Goal: Information Seeking & Learning: Learn about a topic

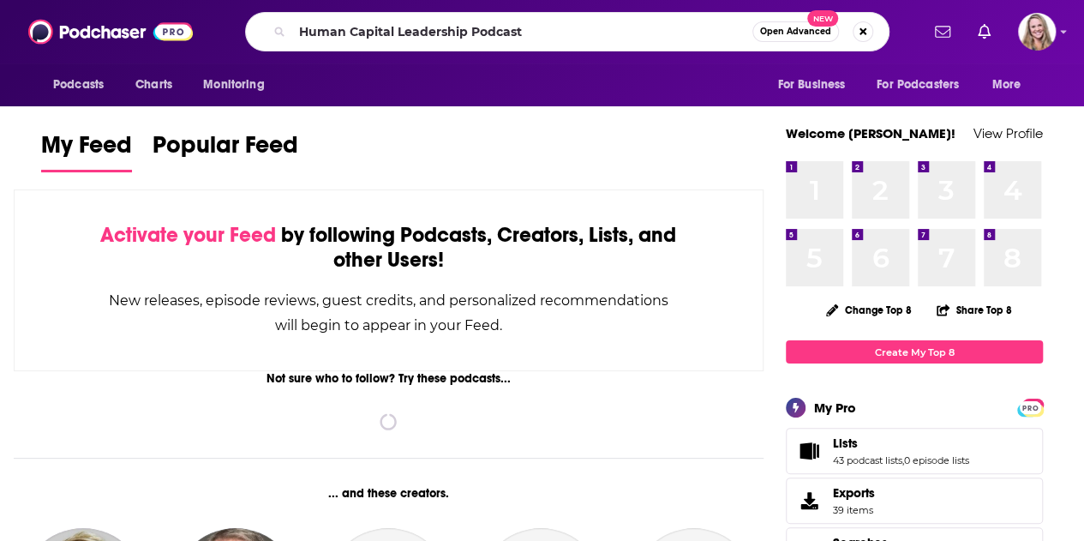
type input "Human Capital Leadership Podcast"
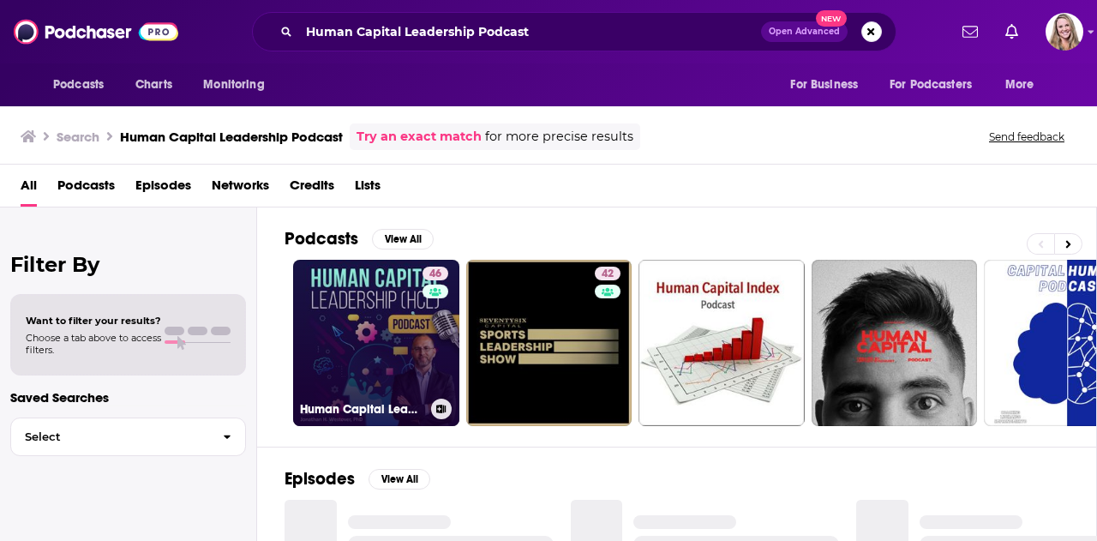
click at [408, 339] on link "46 Human Capital Leadership" at bounding box center [376, 343] width 166 height 166
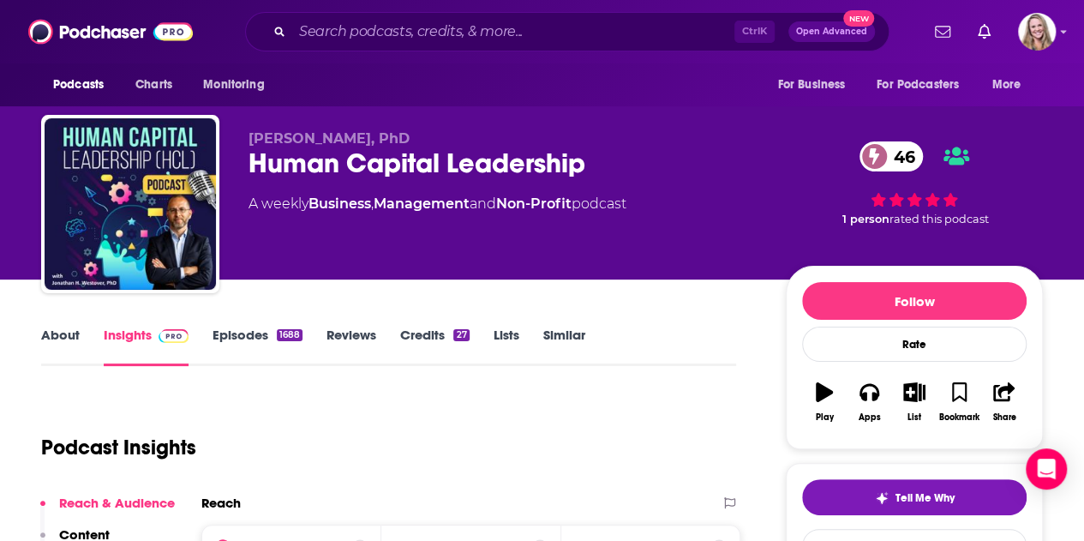
click at [62, 345] on link "About" at bounding box center [60, 346] width 39 height 39
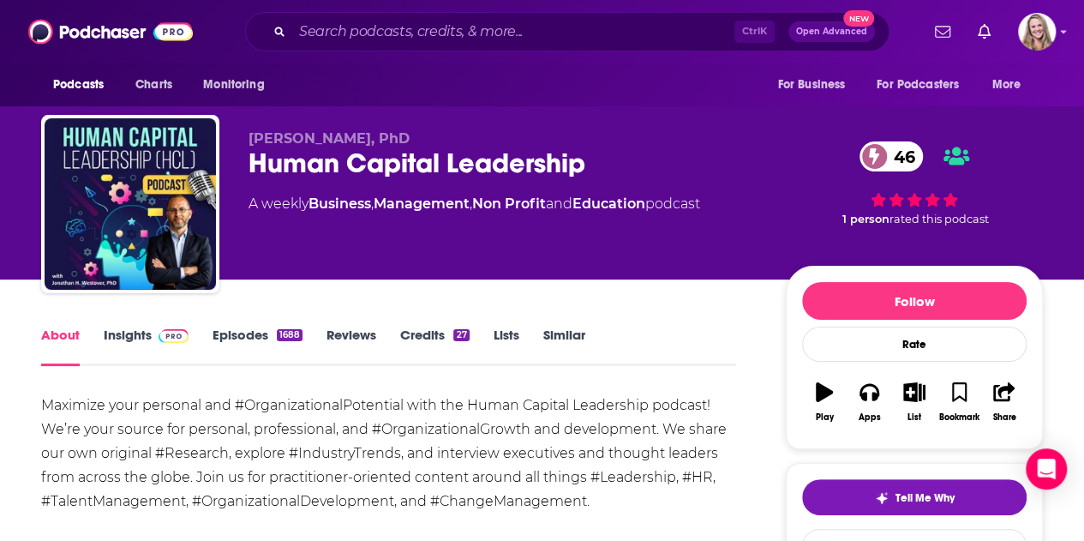
scroll to position [171, 0]
